Goal: Task Accomplishment & Management: Use online tool/utility

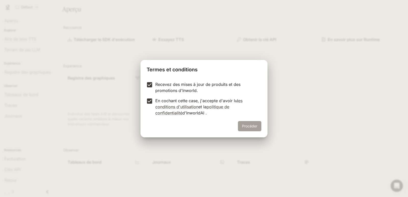
click at [239, 126] on button "Procéder" at bounding box center [249, 126] width 23 height 10
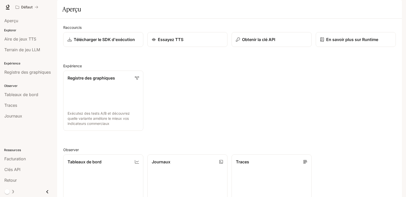
drag, startPoint x: 387, startPoint y: 0, endPoint x: 290, endPoint y: 23, distance: 99.4
click at [261, 14] on div "Aperçu" at bounding box center [229, 9] width 334 height 10
click at [22, 5] on font "Défaut" at bounding box center [26, 7] width 11 height 4
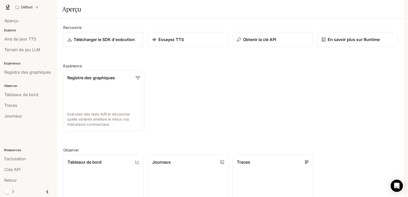
click at [119, 112] on link "Registre des graphiques Exécutez des tests A/B et découvrez quelle variante amé…" at bounding box center [103, 100] width 81 height 61
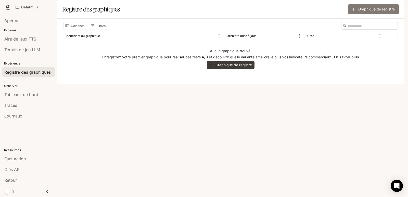
click at [368, 11] on font "Graphique de registre" at bounding box center [376, 9] width 36 height 4
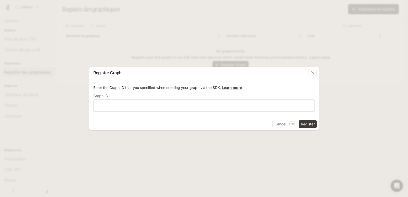
click at [368, 23] on div "Register Graph Enter the Graph ID that you specified when creating your graph v…" at bounding box center [204, 98] width 408 height 197
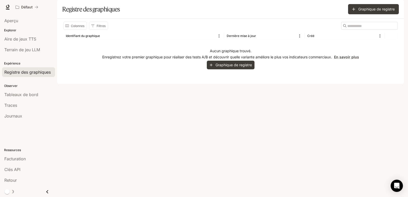
click at [368, 11] on font "Graphique de registre" at bounding box center [376, 9] width 36 height 4
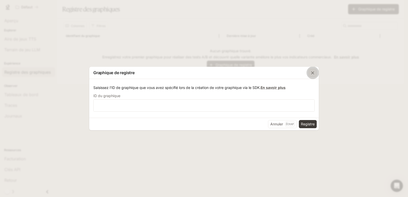
click at [310, 71] on icon "button" at bounding box center [312, 72] width 5 height 5
